Goal: Task Accomplishment & Management: Manage account settings

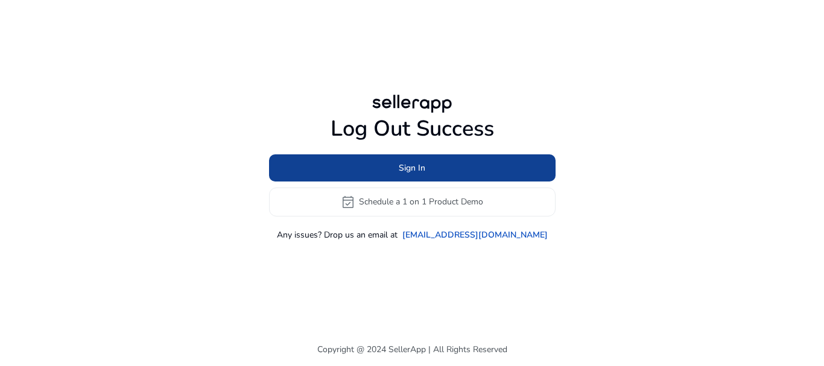
click at [418, 169] on span "Sign In" at bounding box center [412, 168] width 27 height 13
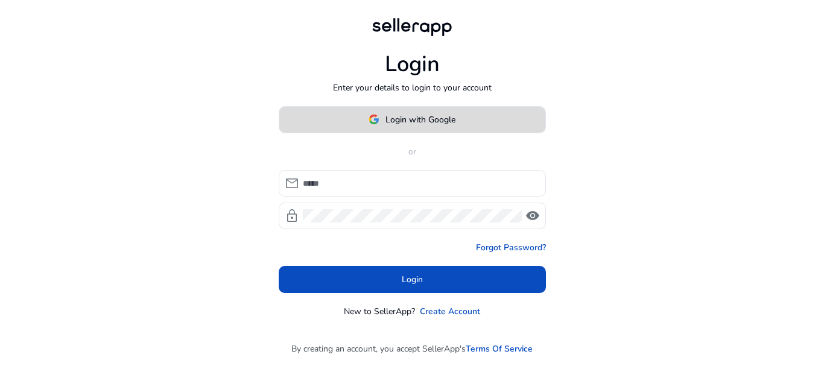
click at [414, 125] on span "Login with Google" at bounding box center [421, 119] width 70 height 13
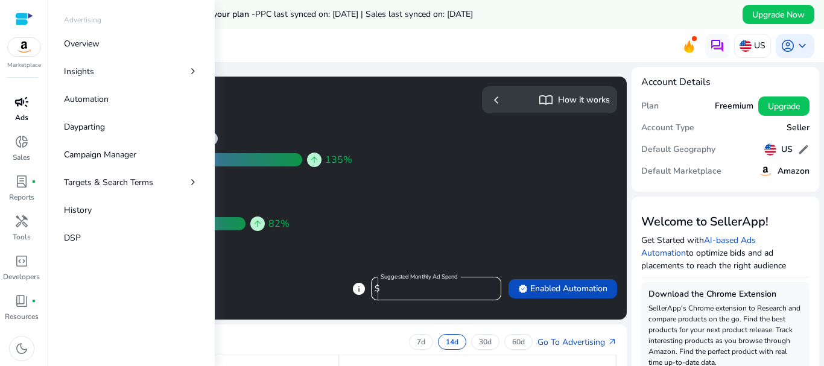
click at [20, 115] on p "Ads" at bounding box center [21, 117] width 13 height 11
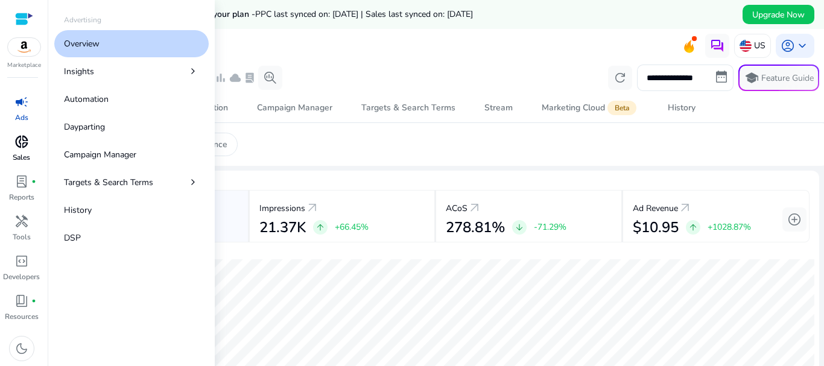
click at [24, 151] on link "donut_small Sales" at bounding box center [21, 152] width 43 height 40
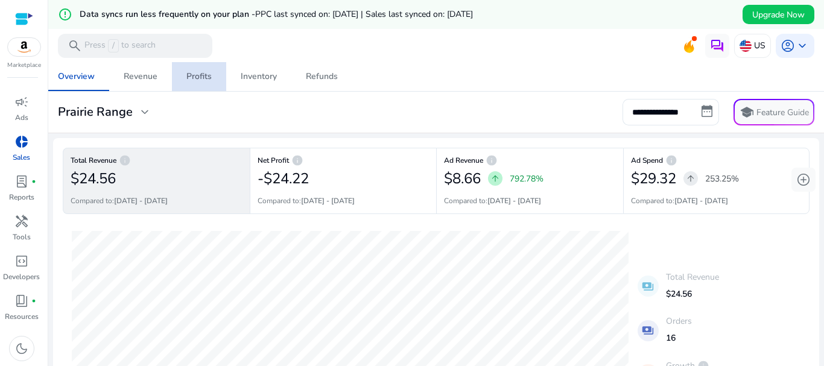
click at [201, 80] on div "Profits" at bounding box center [198, 76] width 25 height 8
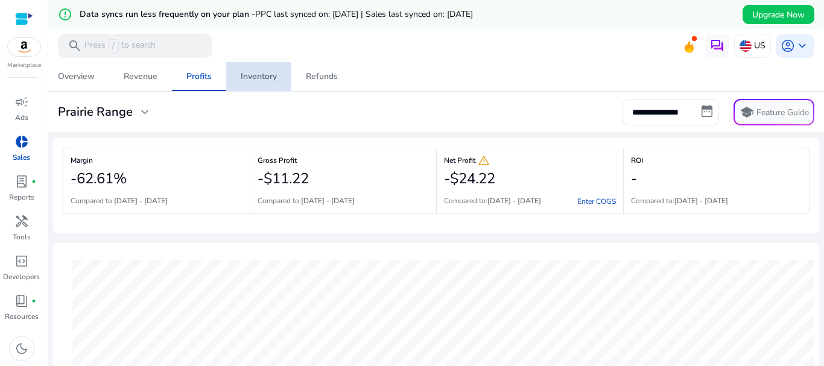
click at [252, 77] on div "Inventory" at bounding box center [259, 76] width 36 height 8
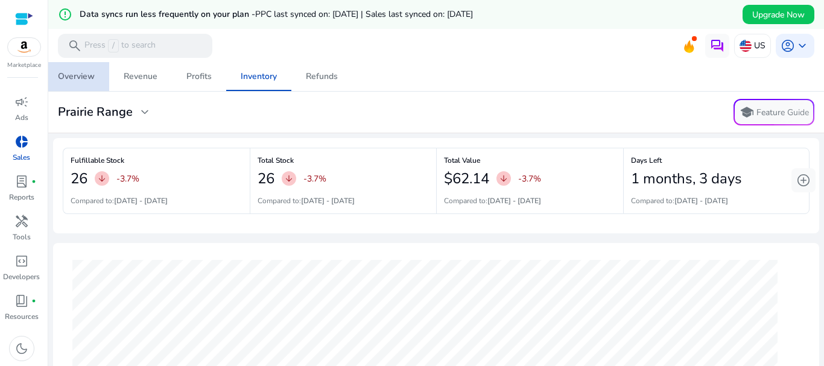
click at [65, 78] on div "Overview" at bounding box center [76, 76] width 37 height 8
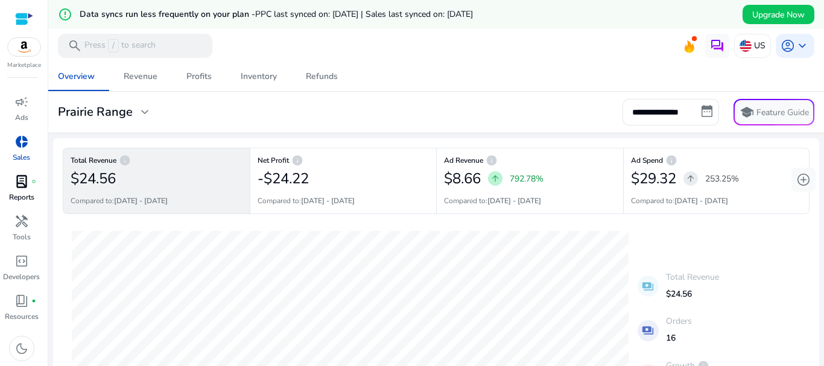
click at [24, 185] on span "lab_profile" at bounding box center [21, 181] width 14 height 14
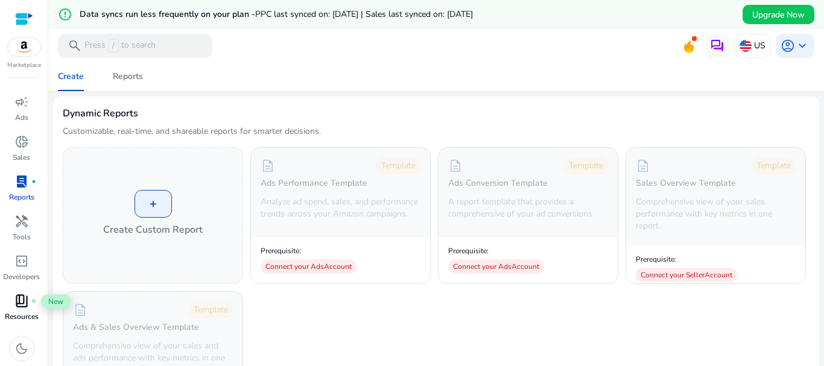
click at [22, 296] on span "book_4" at bounding box center [21, 301] width 14 height 14
